Goal: Task Accomplishment & Management: Manage account settings

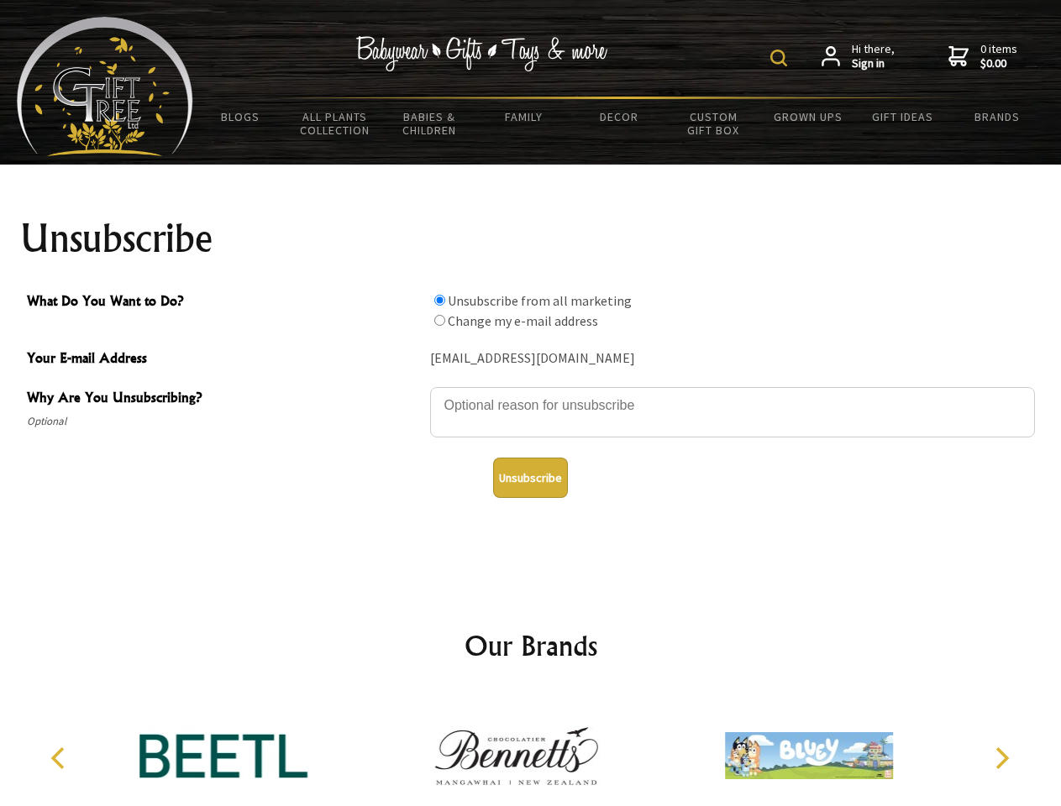
click at [781, 58] on img at bounding box center [778, 58] width 17 height 17
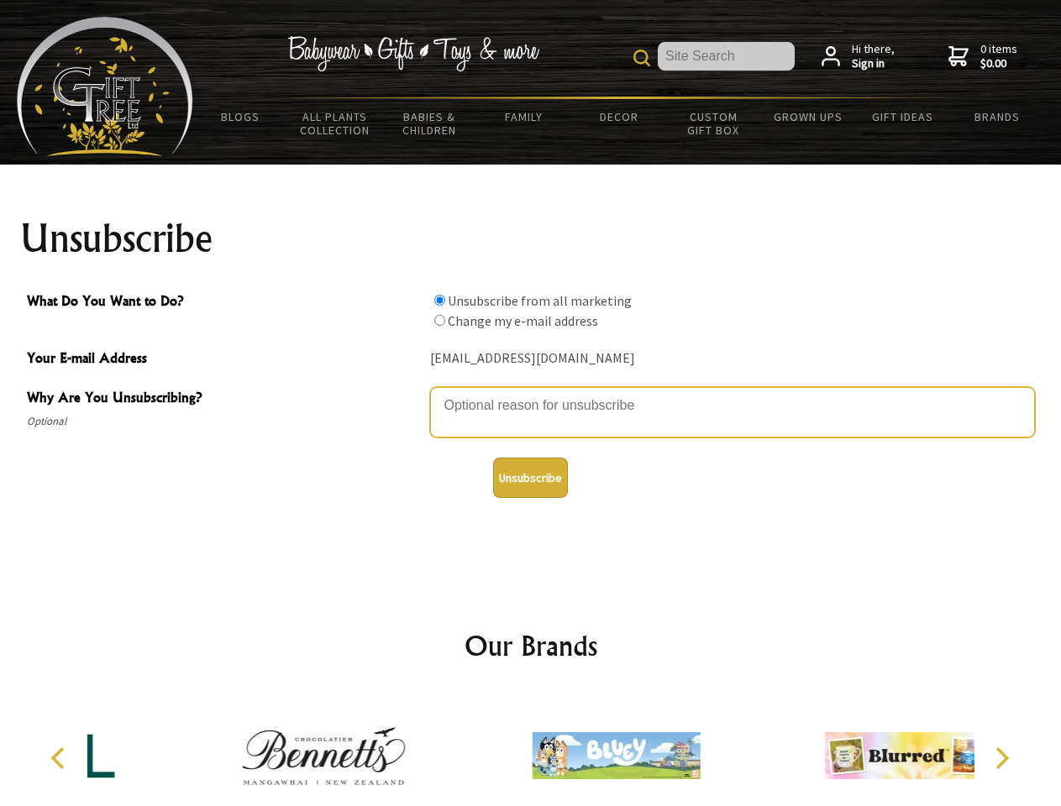
click at [531, 393] on textarea "Why Are You Unsubscribing?" at bounding box center [732, 412] width 605 height 50
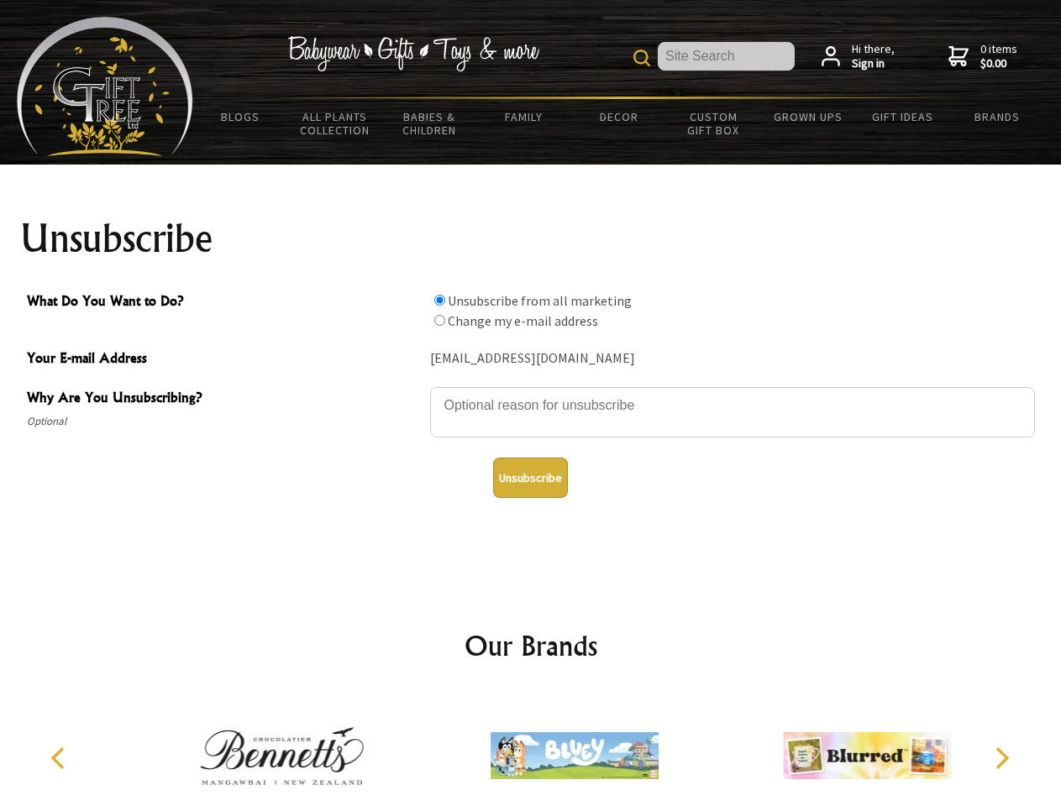
click at [439, 300] on input "What Do You Want to Do?" at bounding box center [439, 300] width 11 height 11
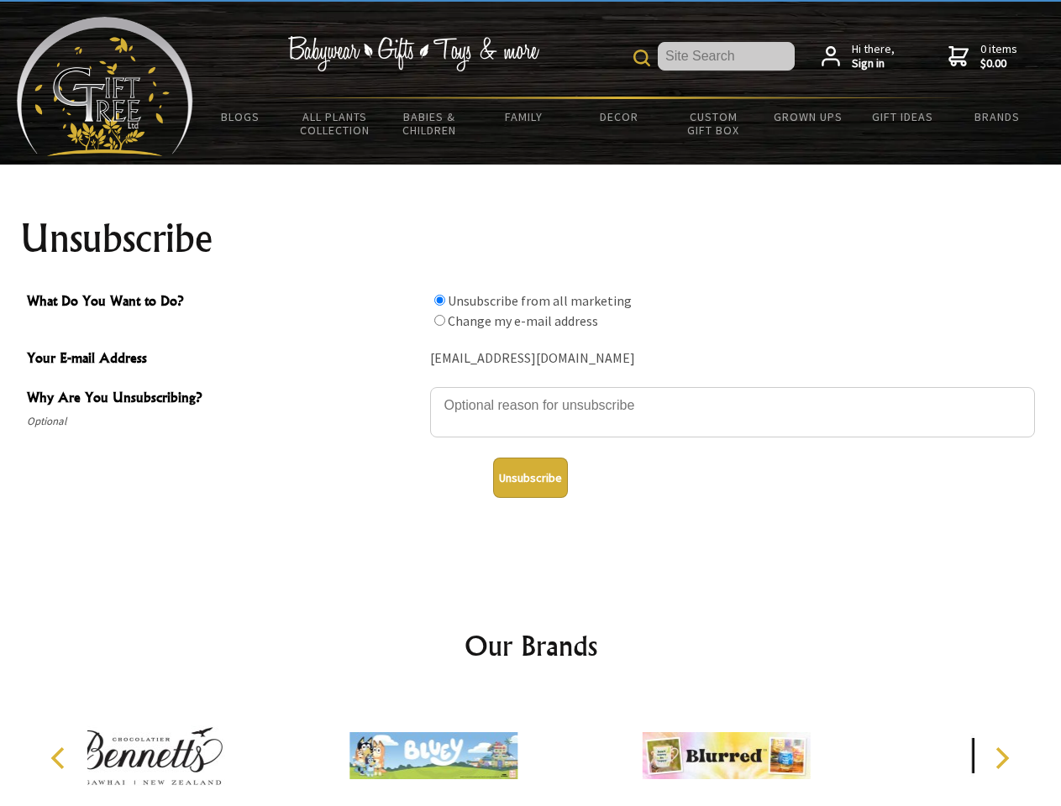
click at [439, 320] on input "What Do You Want to Do?" at bounding box center [439, 320] width 11 height 11
radio input "true"
click at [530, 478] on button "Unsubscribe" at bounding box center [530, 478] width 75 height 40
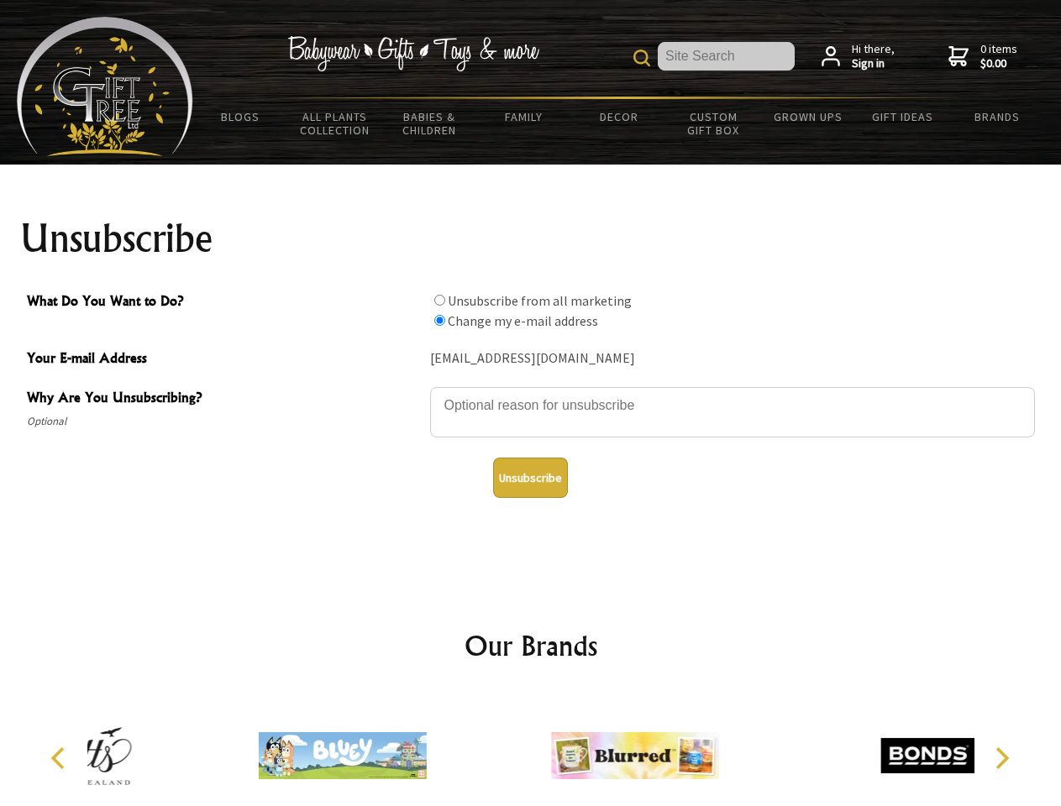
click at [531, 749] on div at bounding box center [635, 758] width 292 height 131
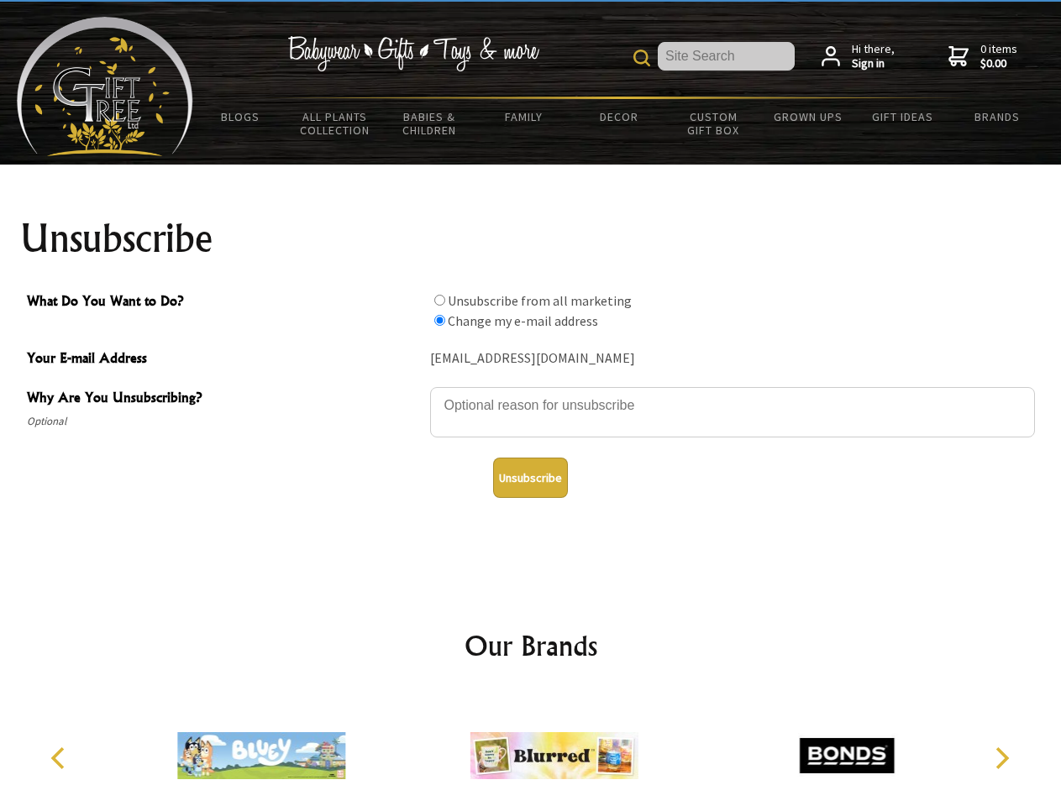
click at [60, 758] on icon "Previous" at bounding box center [60, 758] width 22 height 22
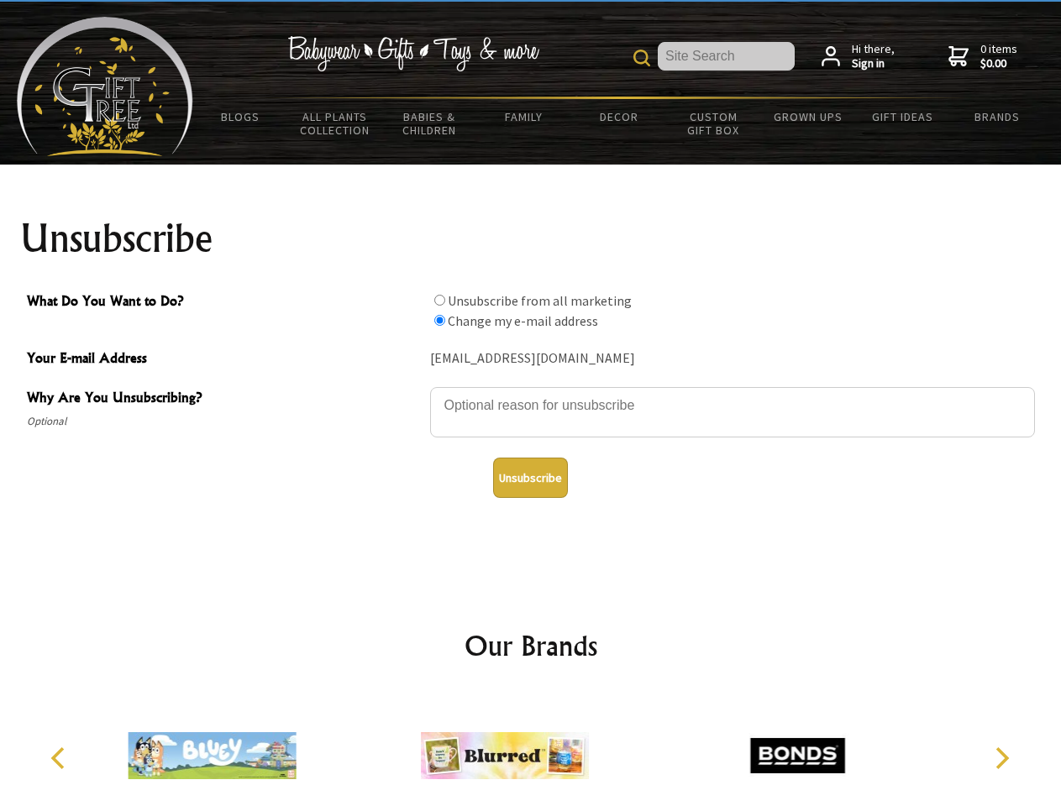
click at [1001, 758] on icon "Next" at bounding box center [1000, 758] width 22 height 22
